Goal: Task Accomplishment & Management: Complete application form

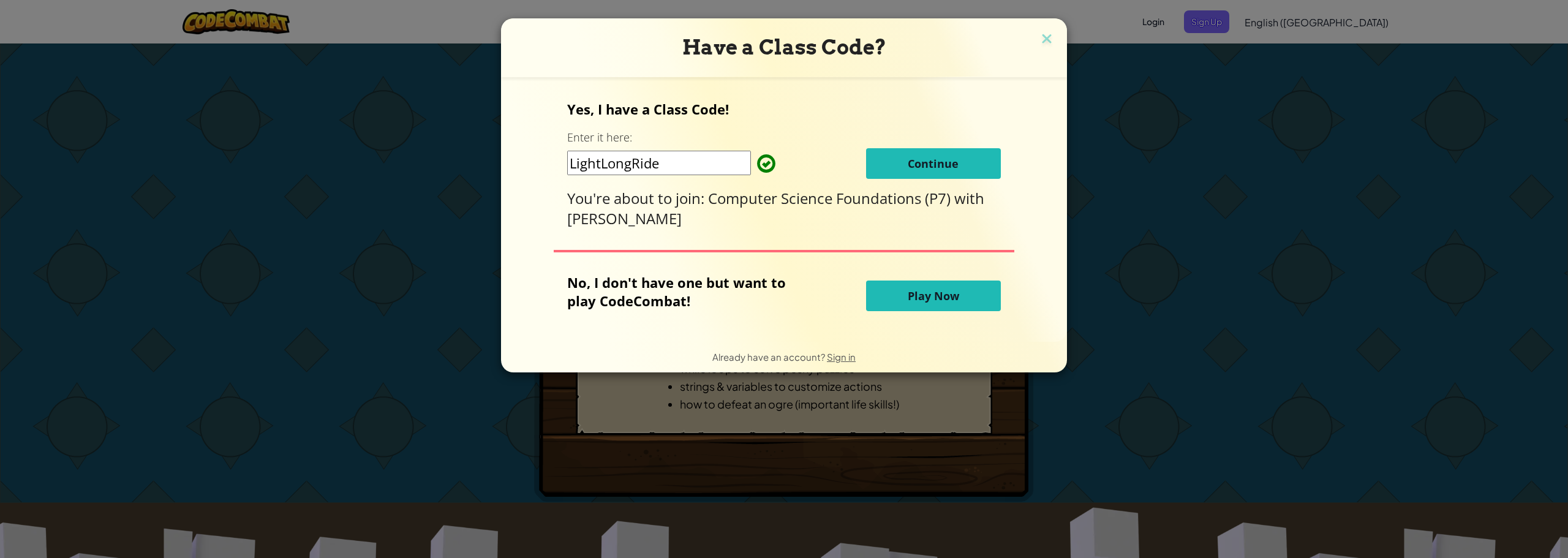
click at [919, 175] on button "Continue" at bounding box center [933, 163] width 135 height 31
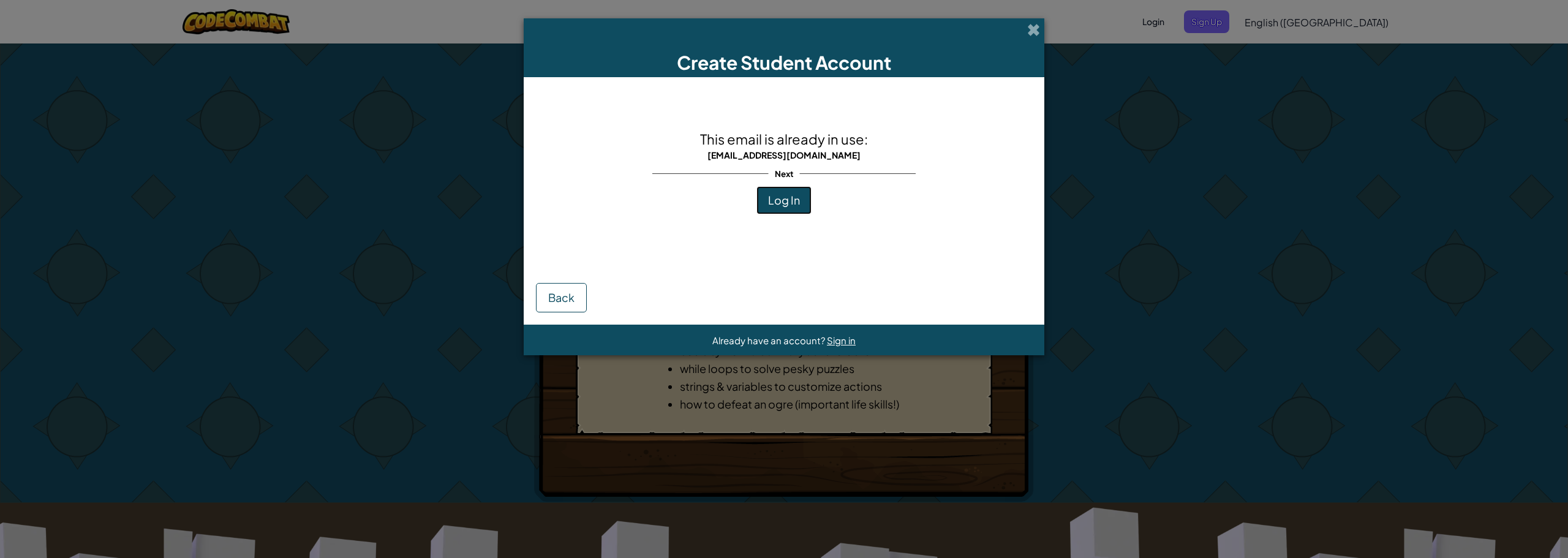
click at [773, 210] on button "Log In" at bounding box center [783, 200] width 55 height 29
